Goal: Check status: Check status

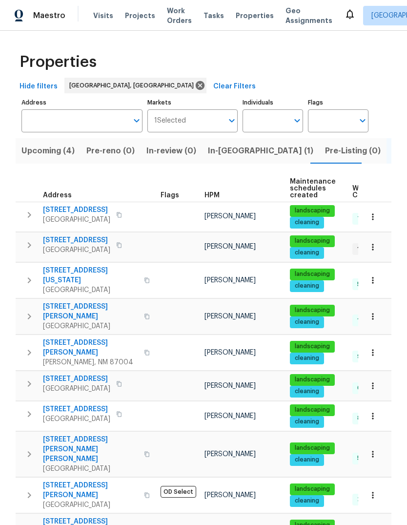
click at [217, 151] on span "In-reno (1)" at bounding box center [260, 151] width 105 height 14
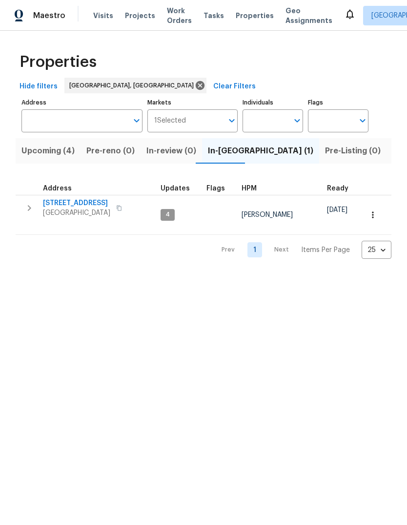
click at [94, 201] on span "[STREET_ADDRESS]" at bounding box center [76, 203] width 67 height 10
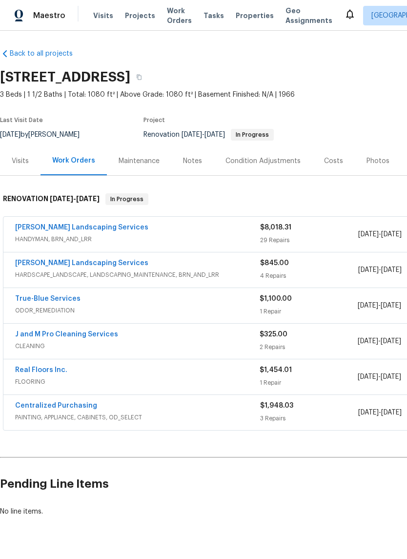
scroll to position [1, 0]
click at [45, 369] on link "Real Floors Inc." at bounding box center [41, 370] width 52 height 7
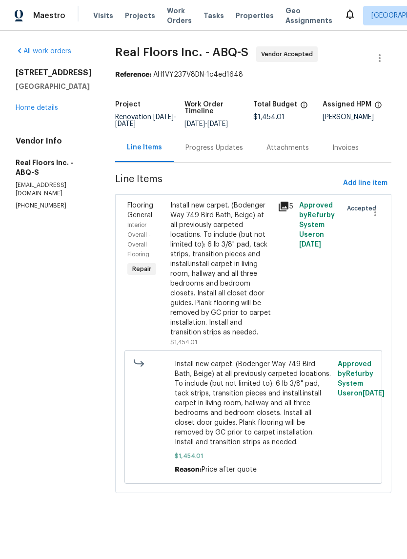
click at [217, 143] on div "Progress Updates" at bounding box center [214, 147] width 81 height 29
